Goal: Check status

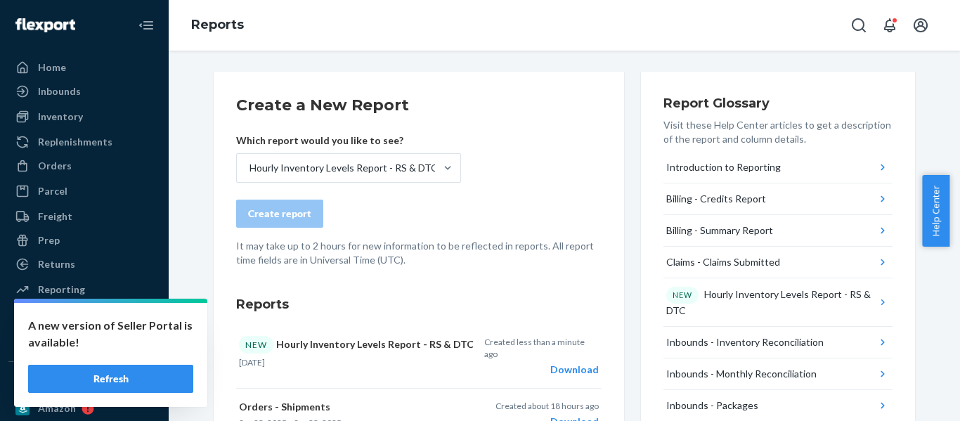
scroll to position [70, 0]
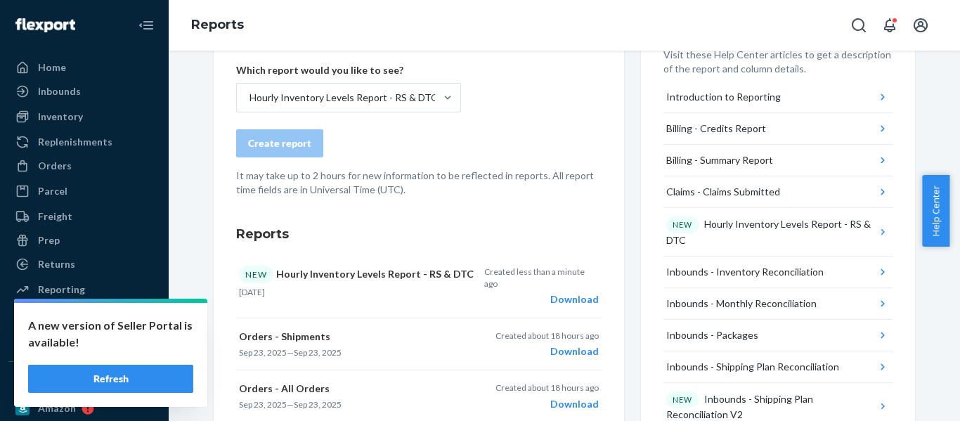
click at [117, 377] on button "Refresh" at bounding box center [110, 379] width 165 height 28
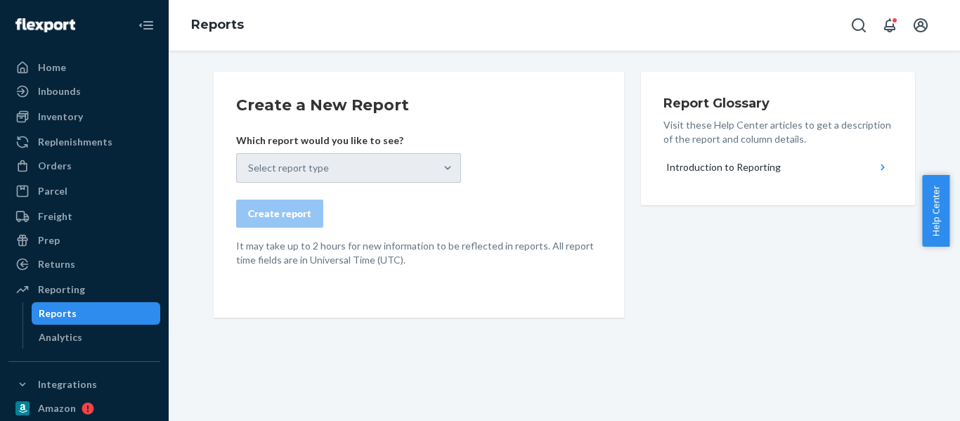
click at [354, 167] on div "Select report type" at bounding box center [348, 168] width 225 height 30
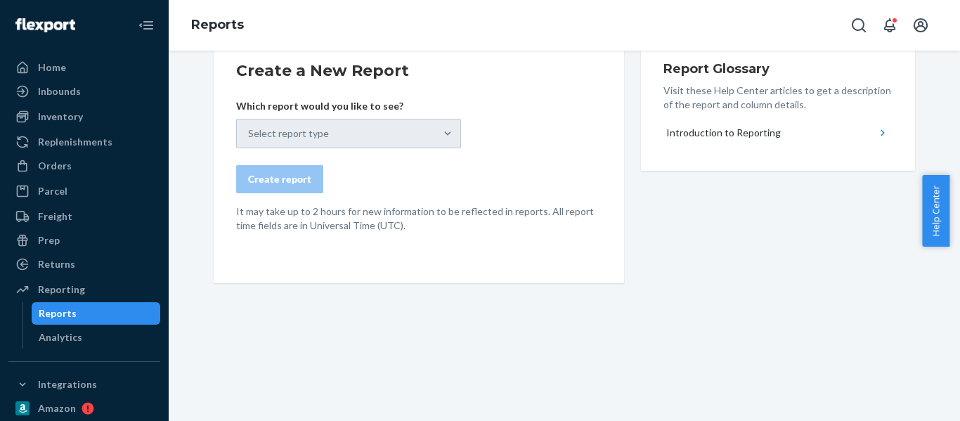
scroll to position [2, 0]
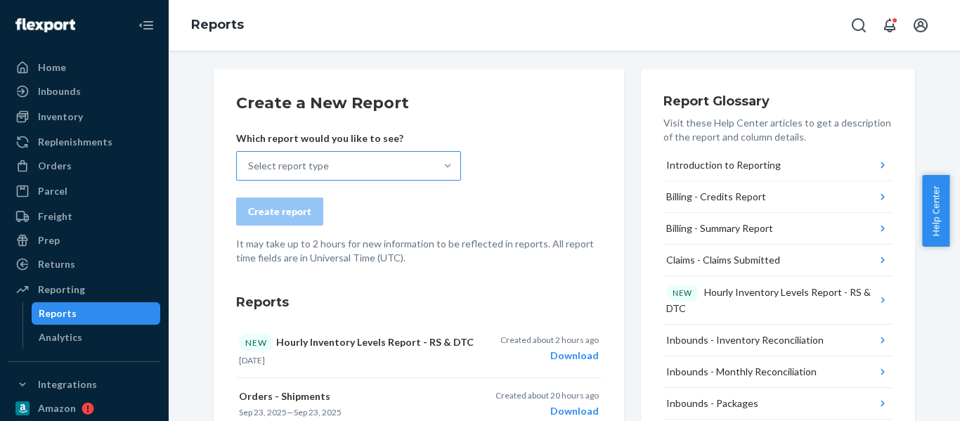
click at [451, 167] on div at bounding box center [447, 166] width 25 height 14
click at [249, 167] on input "Select report type" at bounding box center [248, 166] width 1 height 14
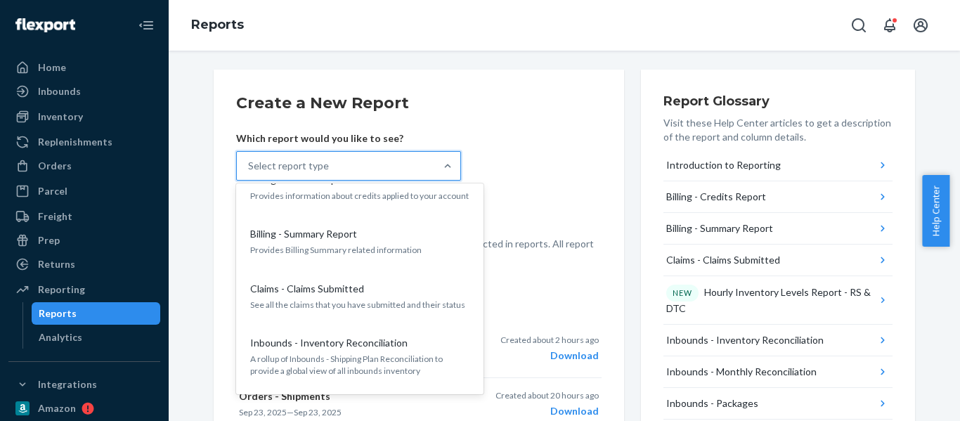
scroll to position [93, 0]
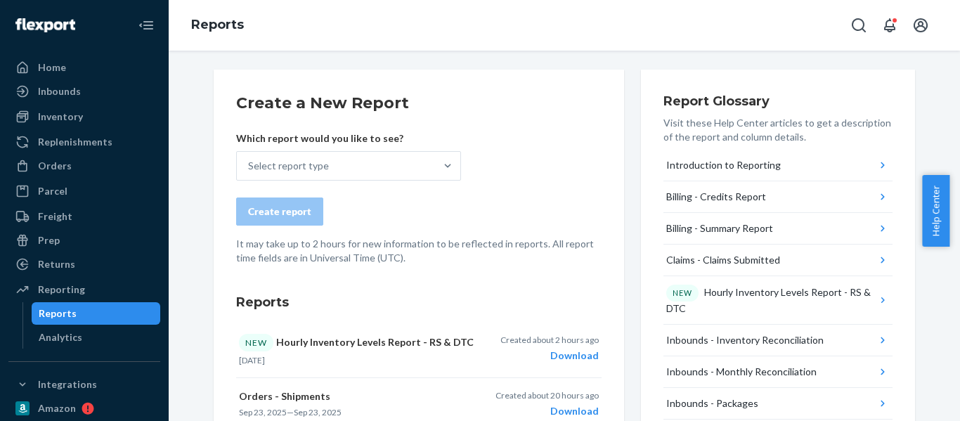
click at [578, 167] on form "Create a New Report Which report would you like to see? Select report type Crea…" at bounding box center [418, 178] width 365 height 173
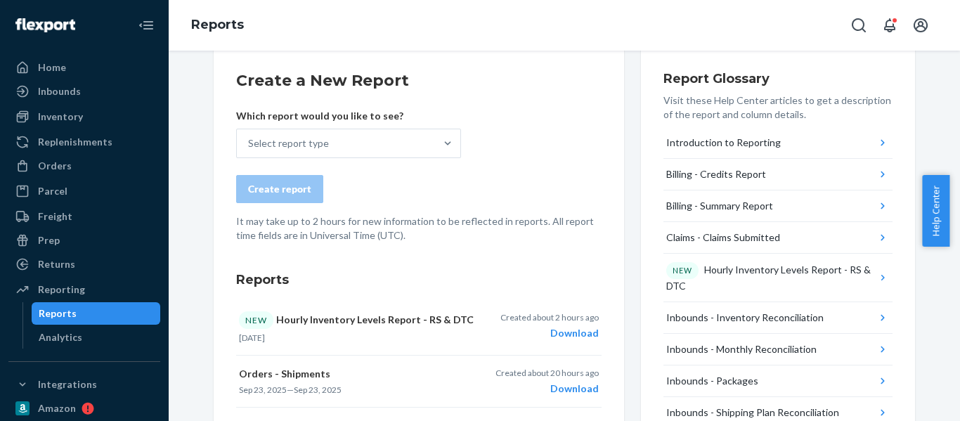
scroll to position [72, 0]
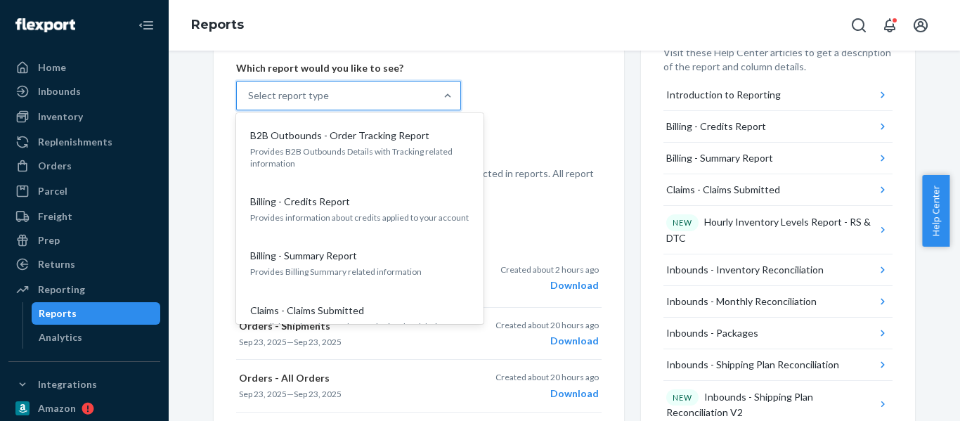
click at [401, 89] on div "Select report type" at bounding box center [336, 96] width 198 height 28
click at [249, 89] on input "option B2B Outbounds - Order Tracking Report focused, 1 of 36. 36 results avail…" at bounding box center [248, 96] width 1 height 14
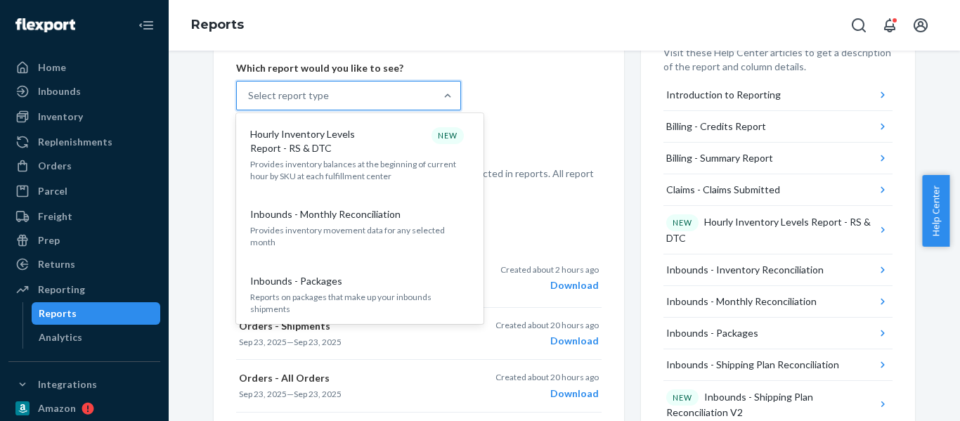
scroll to position [304, 0]
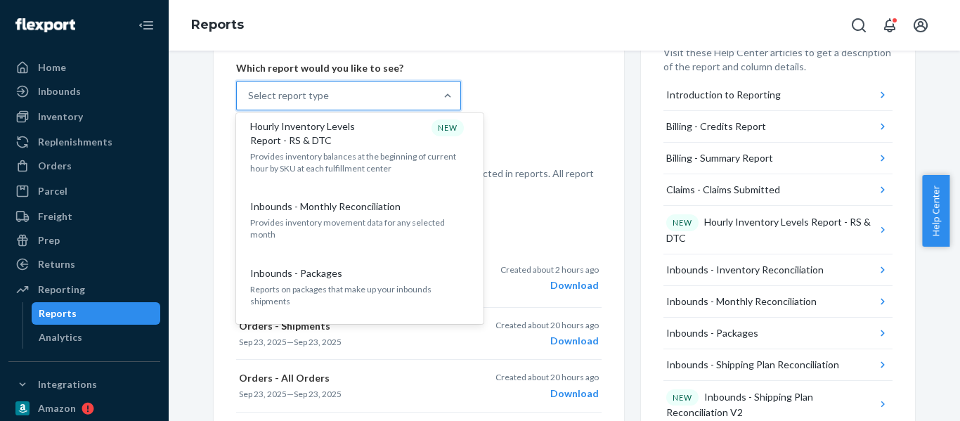
click at [578, 119] on form "Create a New Report Which report would you like to see? option Inbounds - Month…" at bounding box center [418, 108] width 365 height 173
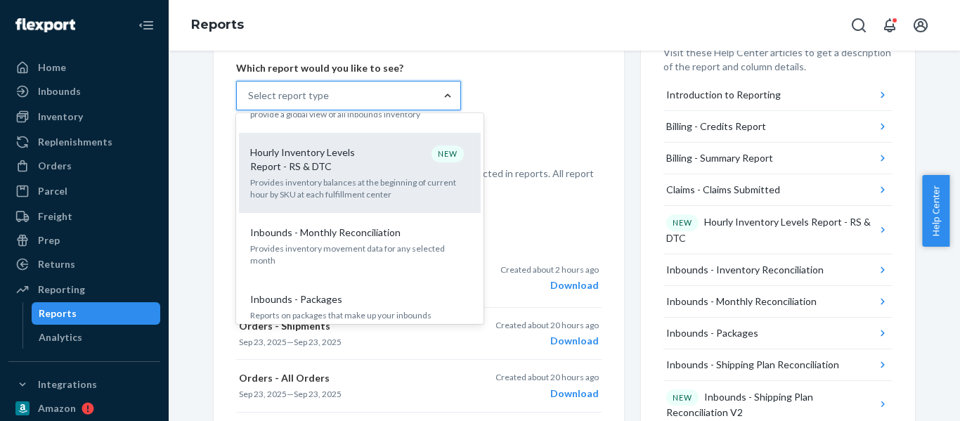
scroll to position [281, 0]
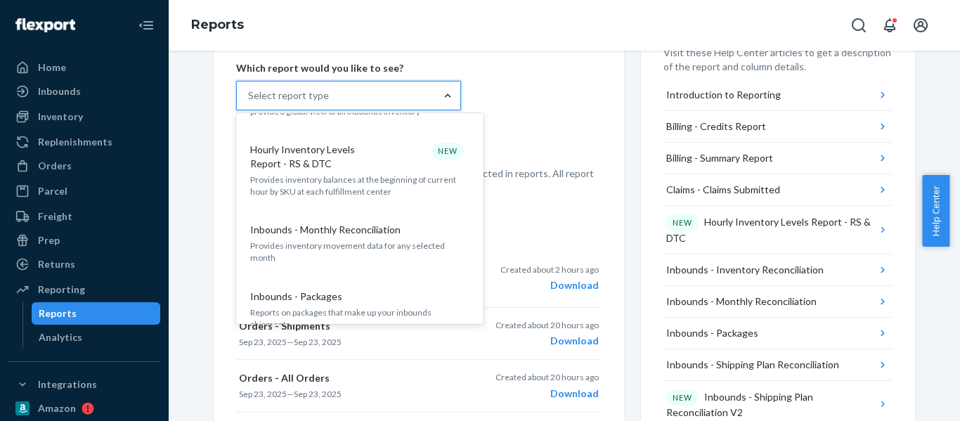
click at [517, 119] on form "Create a New Report Which report would you like to see? option Hourly Inventory…" at bounding box center [418, 108] width 365 height 173
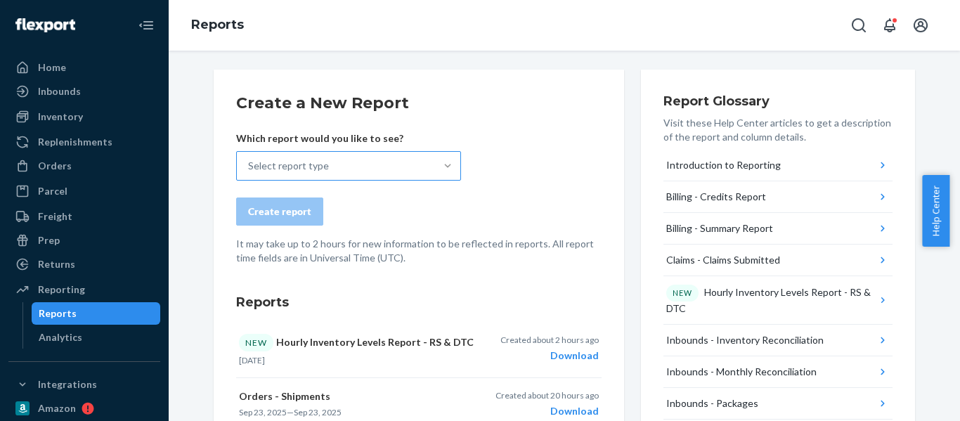
scroll to position [0, 0]
